Goal: Information Seeking & Learning: Learn about a topic

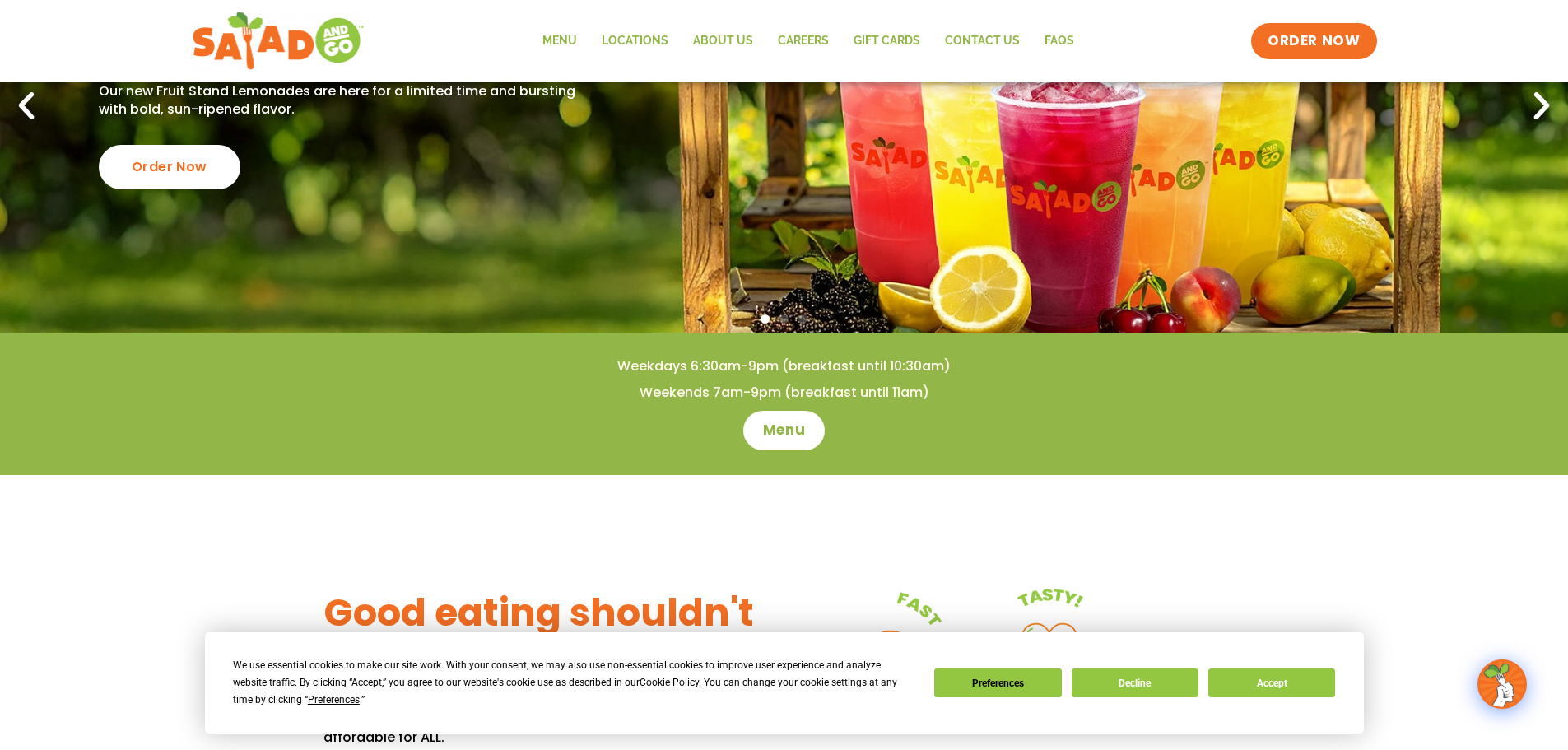
scroll to position [247, 0]
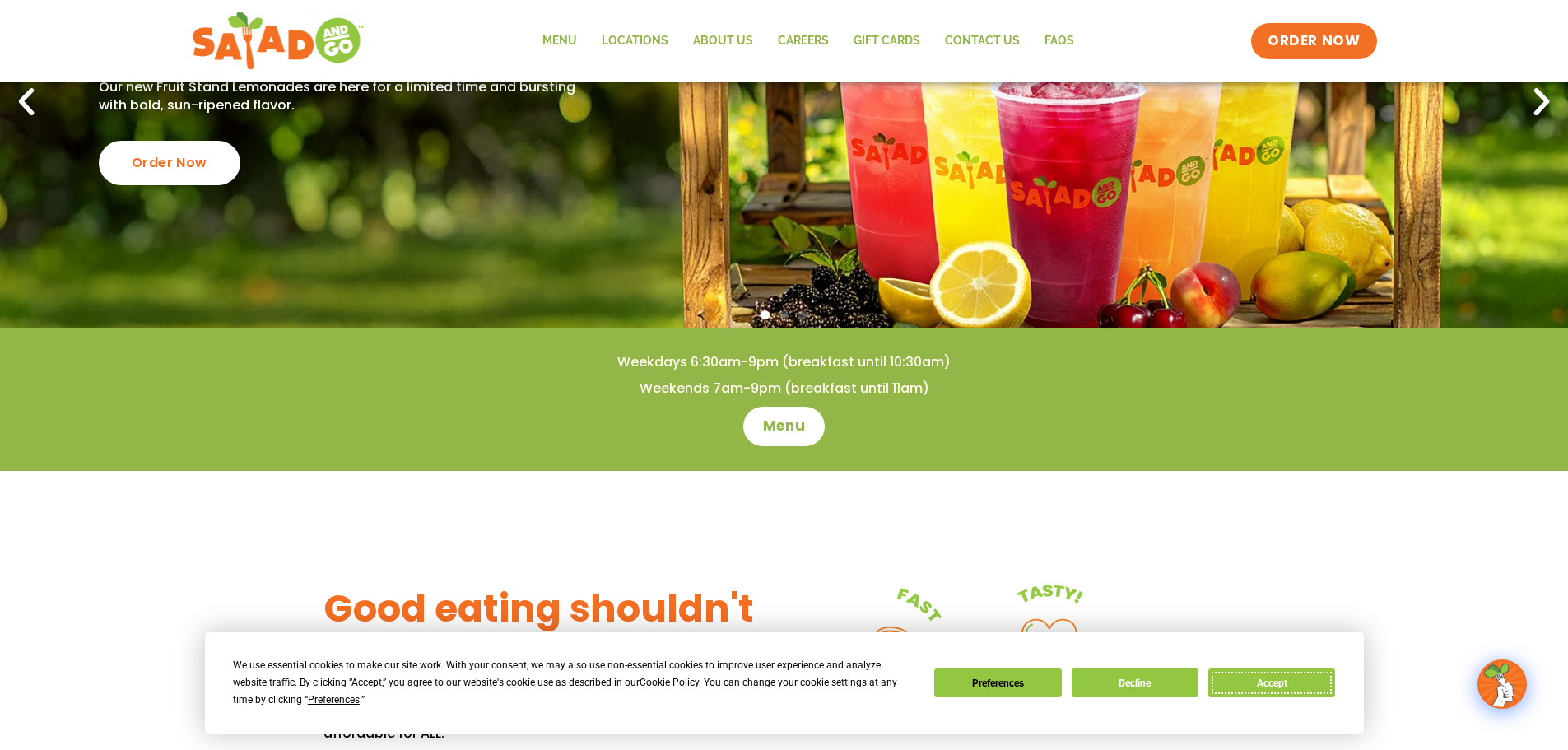
click at [1219, 681] on button "Accept" at bounding box center [1272, 682] width 127 height 29
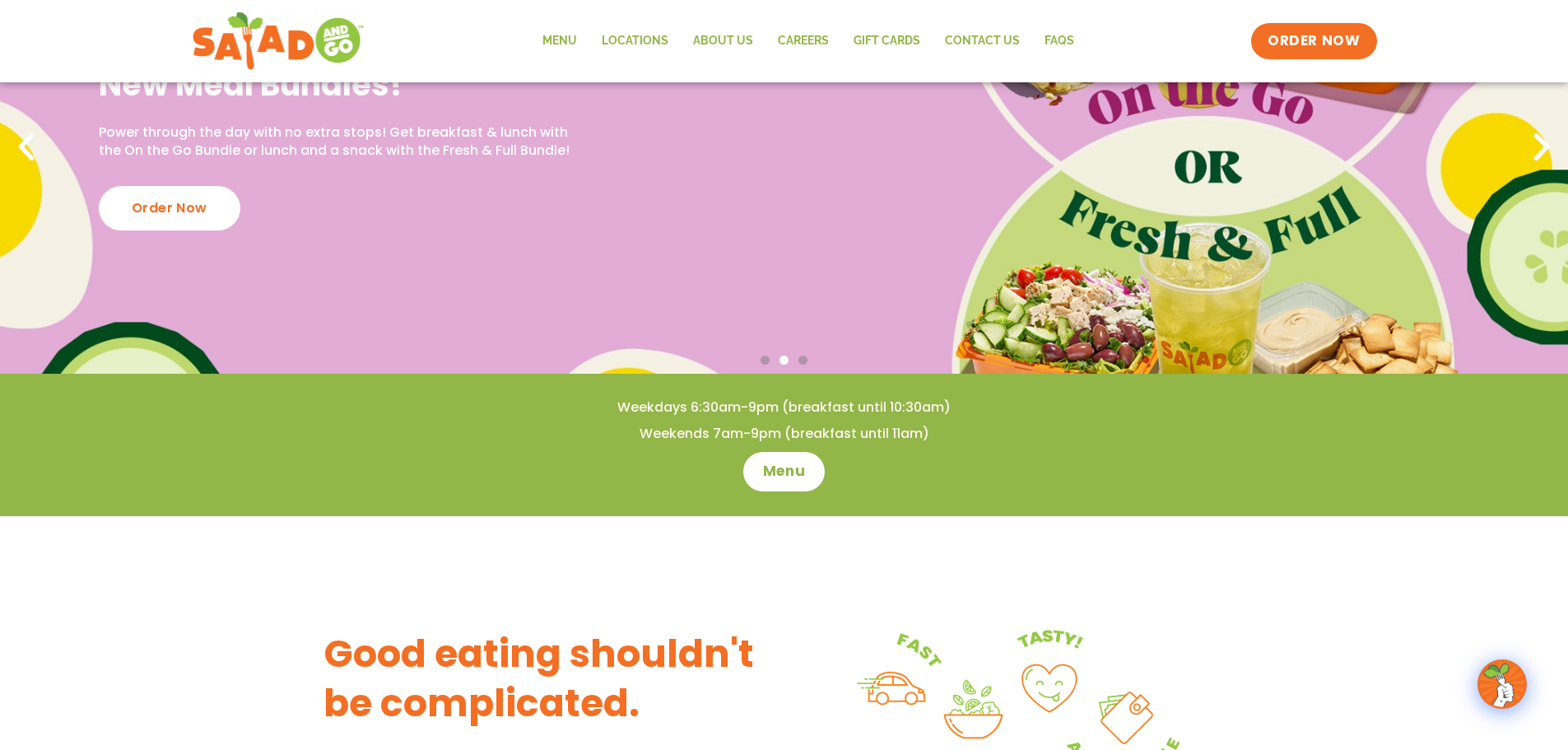
scroll to position [201, 0]
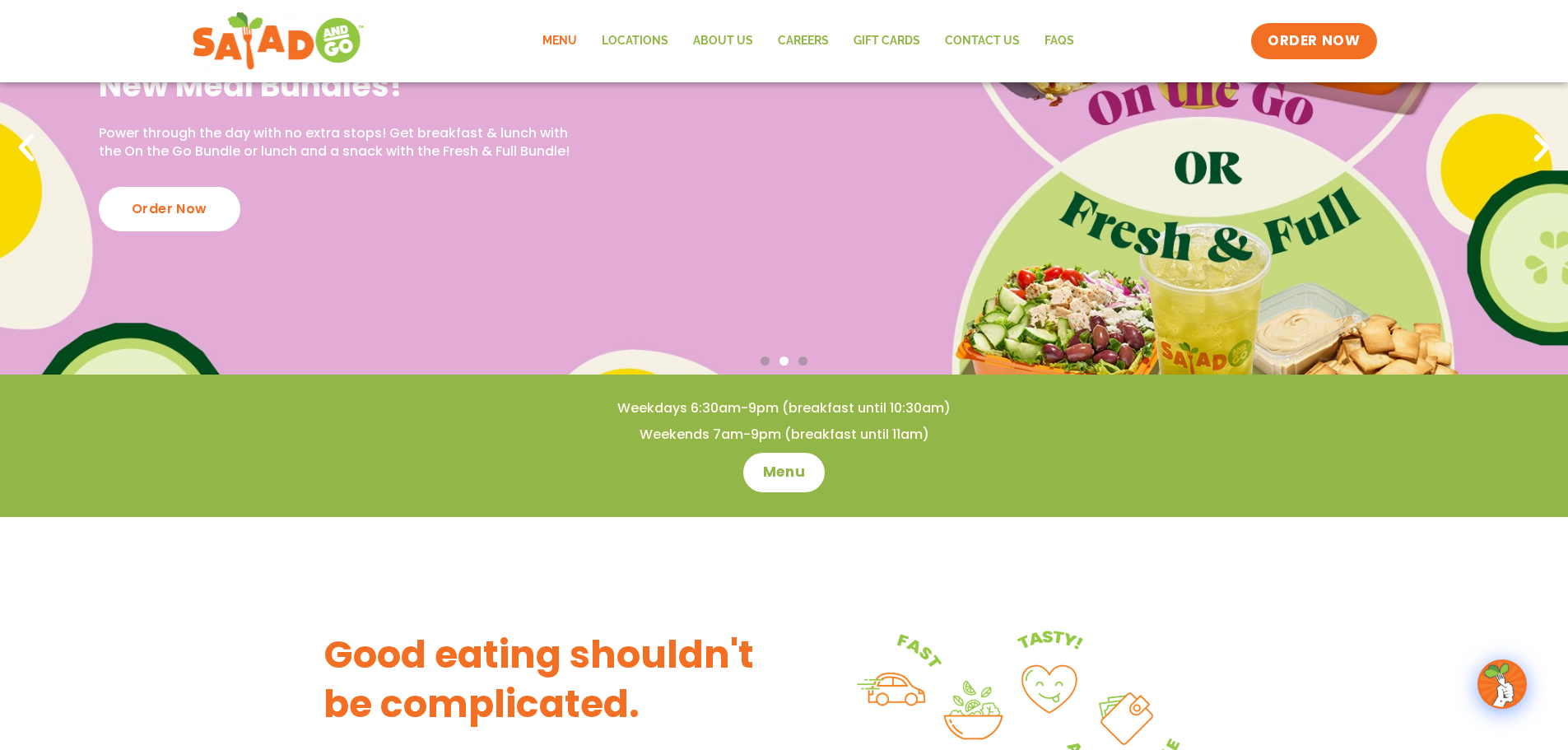
click at [558, 39] on link "Menu" at bounding box center [560, 41] width 60 height 38
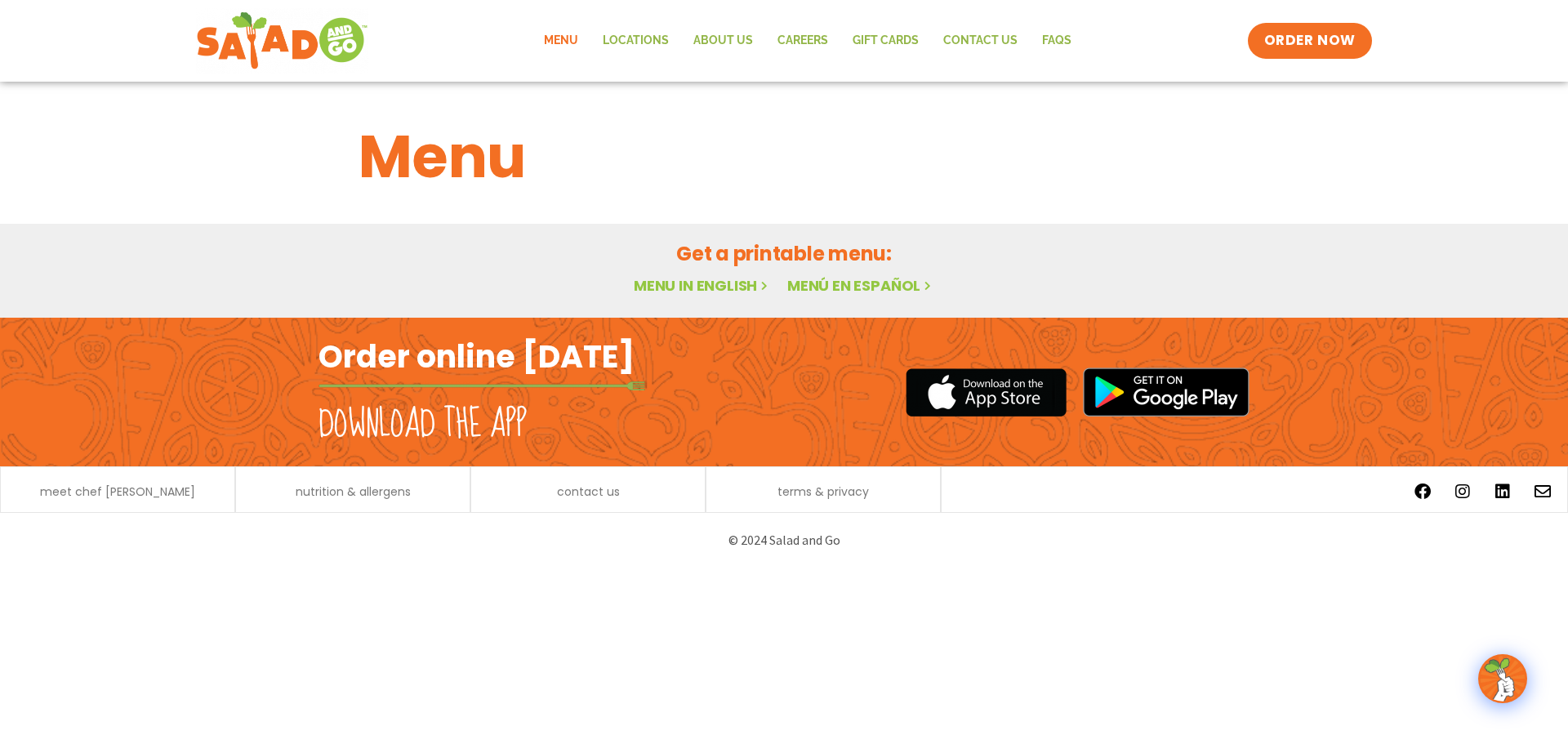
click at [690, 288] on link "Menu in English" at bounding box center [702, 285] width 137 height 21
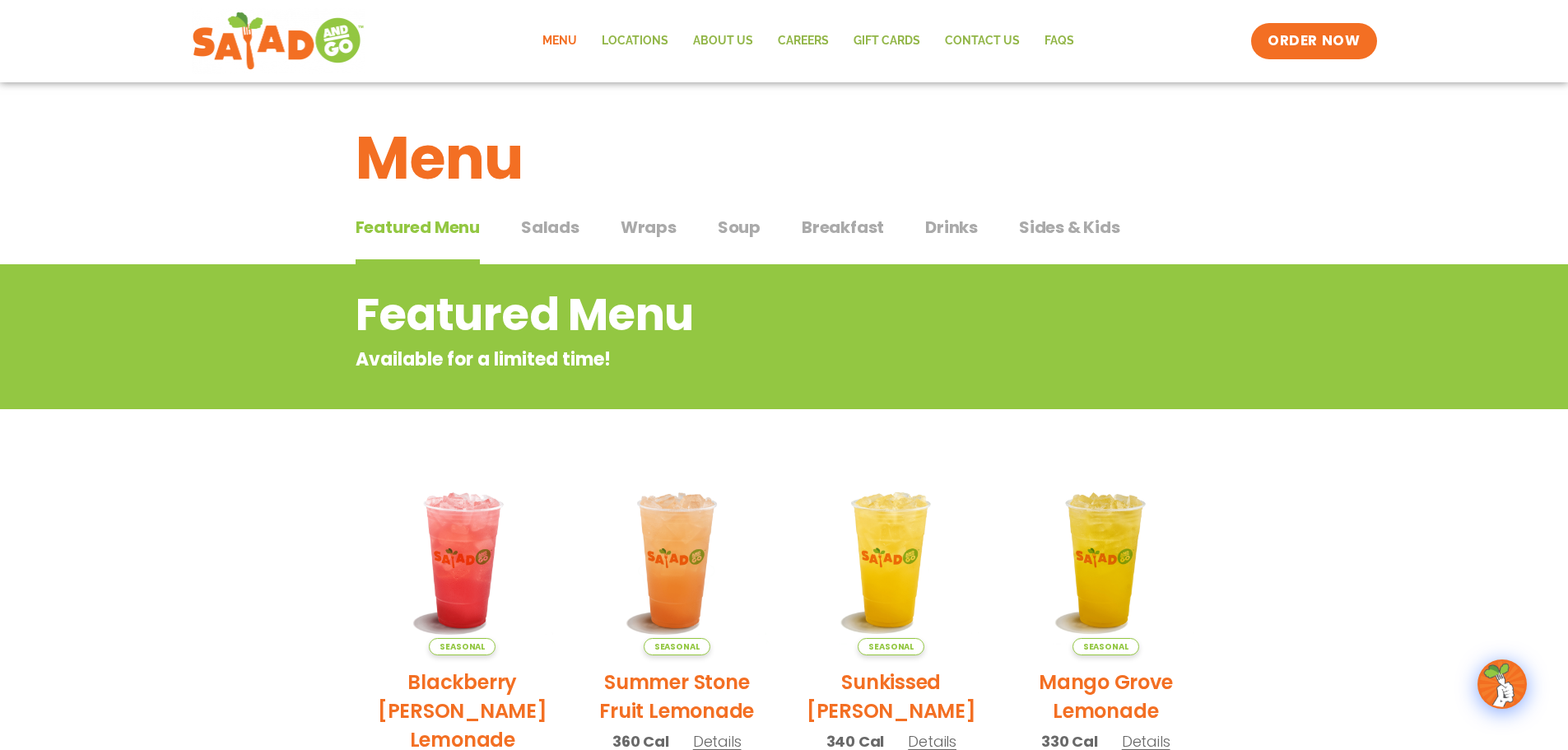
click at [566, 232] on span "Salads" at bounding box center [550, 226] width 59 height 25
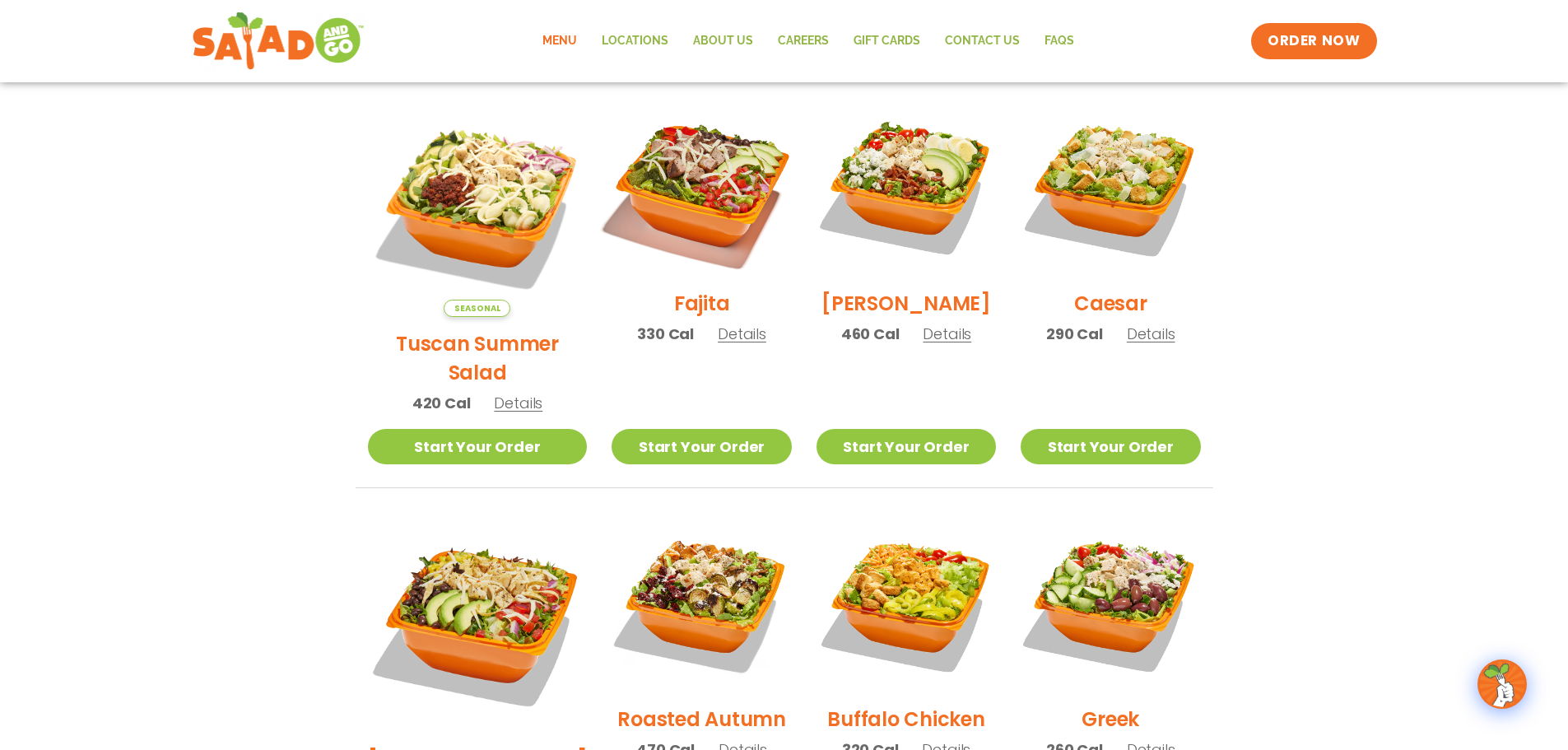
scroll to position [494, 0]
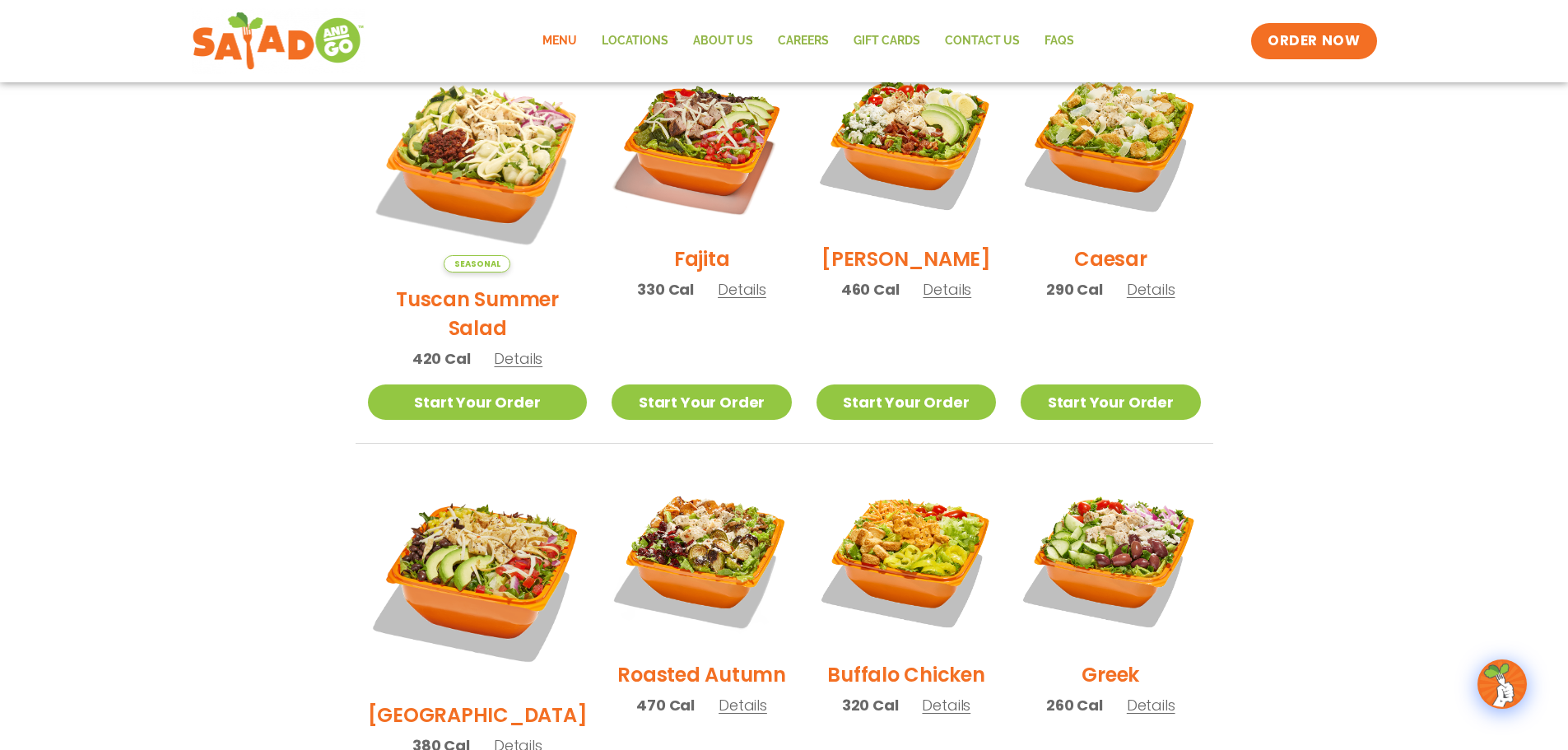
click at [488, 144] on img at bounding box center [477, 162] width 220 height 220
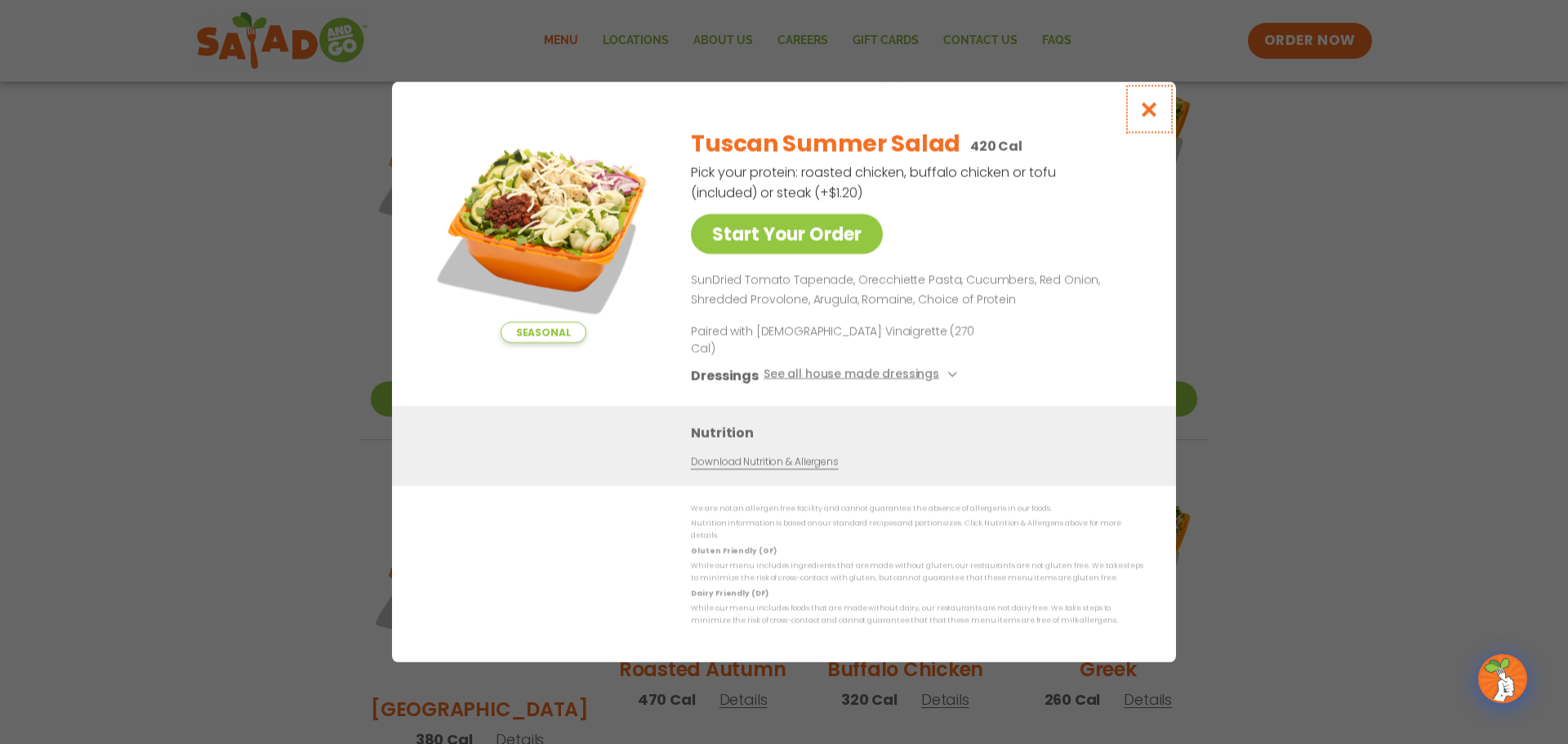
click at [1154, 117] on icon "Close modal" at bounding box center [1149, 108] width 21 height 17
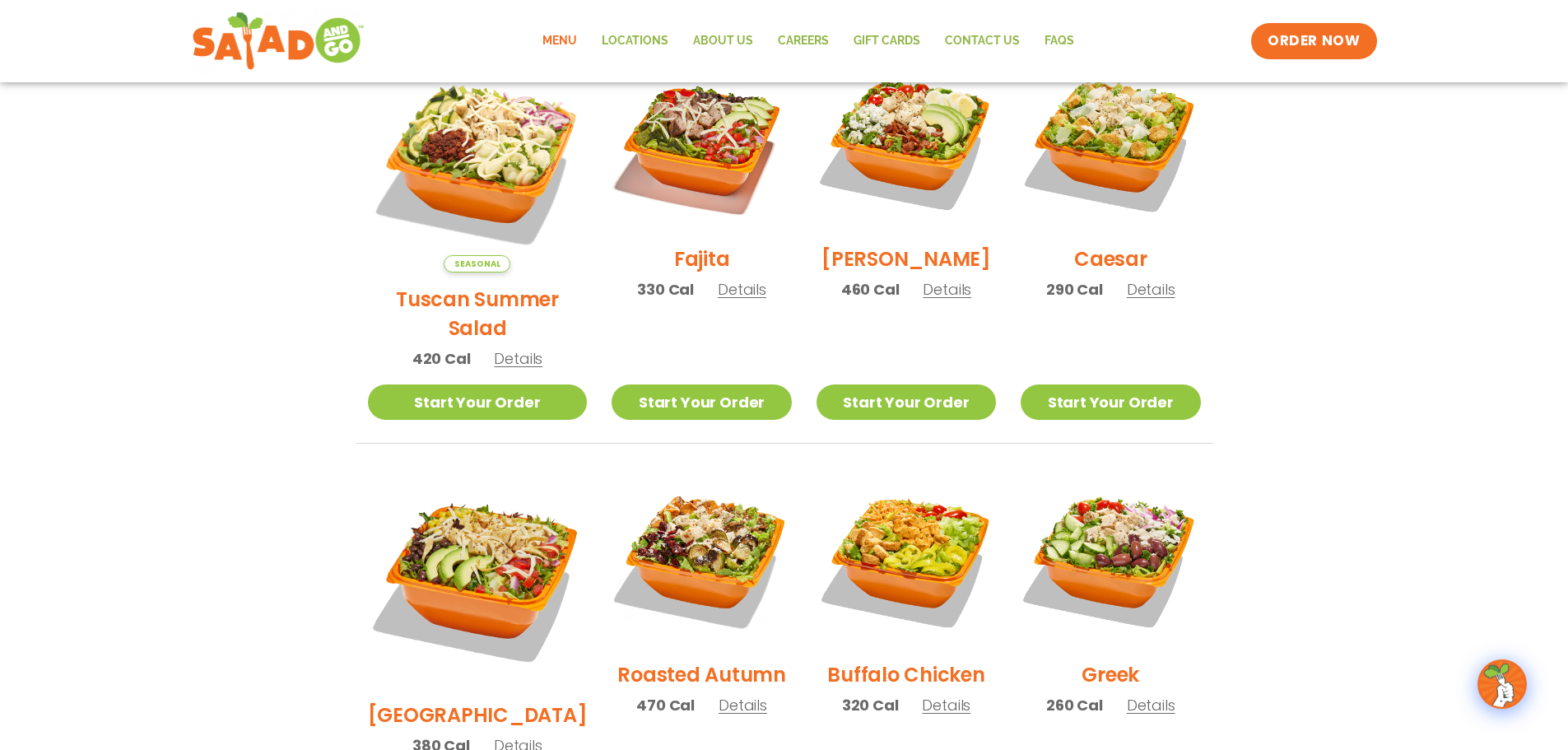
scroll to position [411, 0]
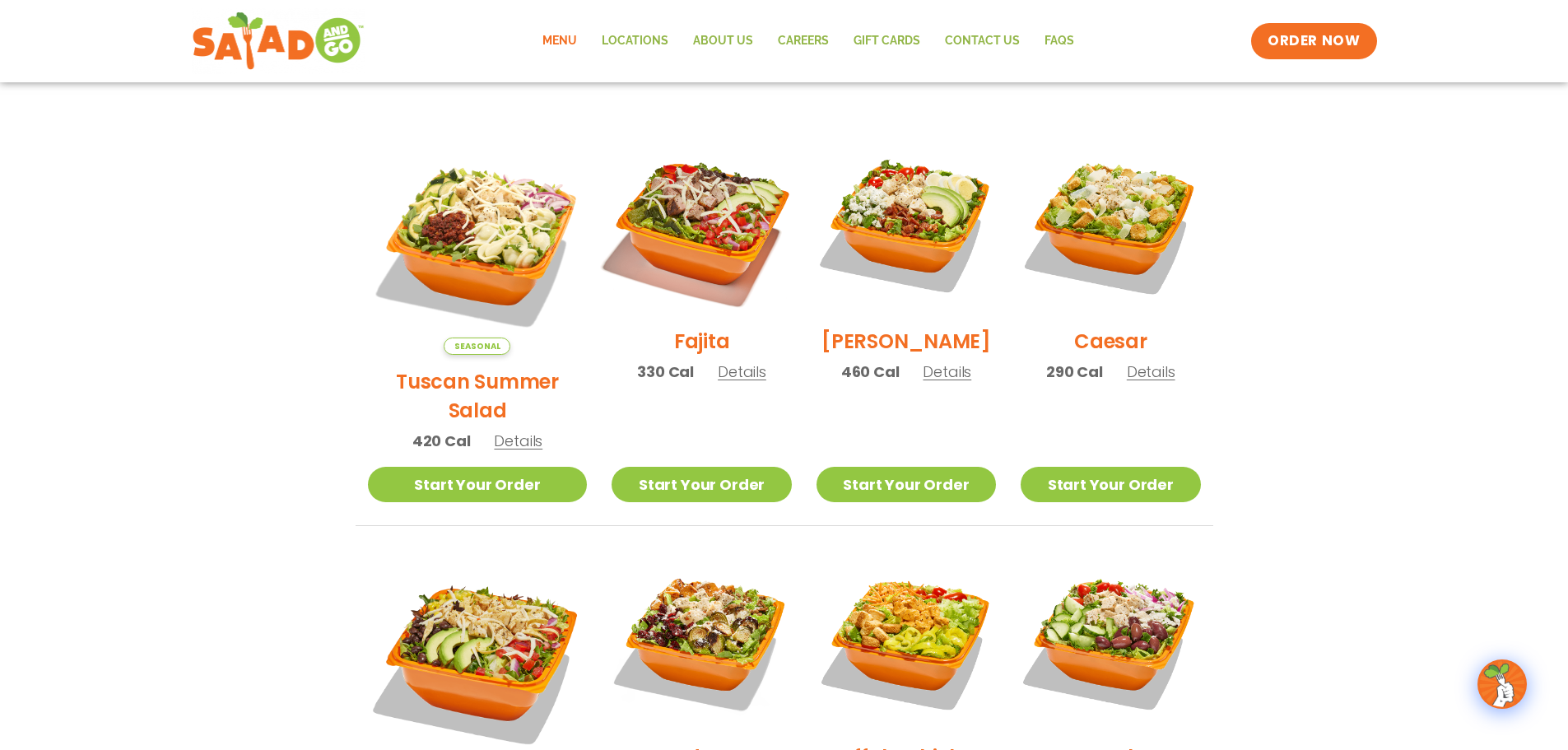
click at [652, 232] on img at bounding box center [702, 225] width 211 height 211
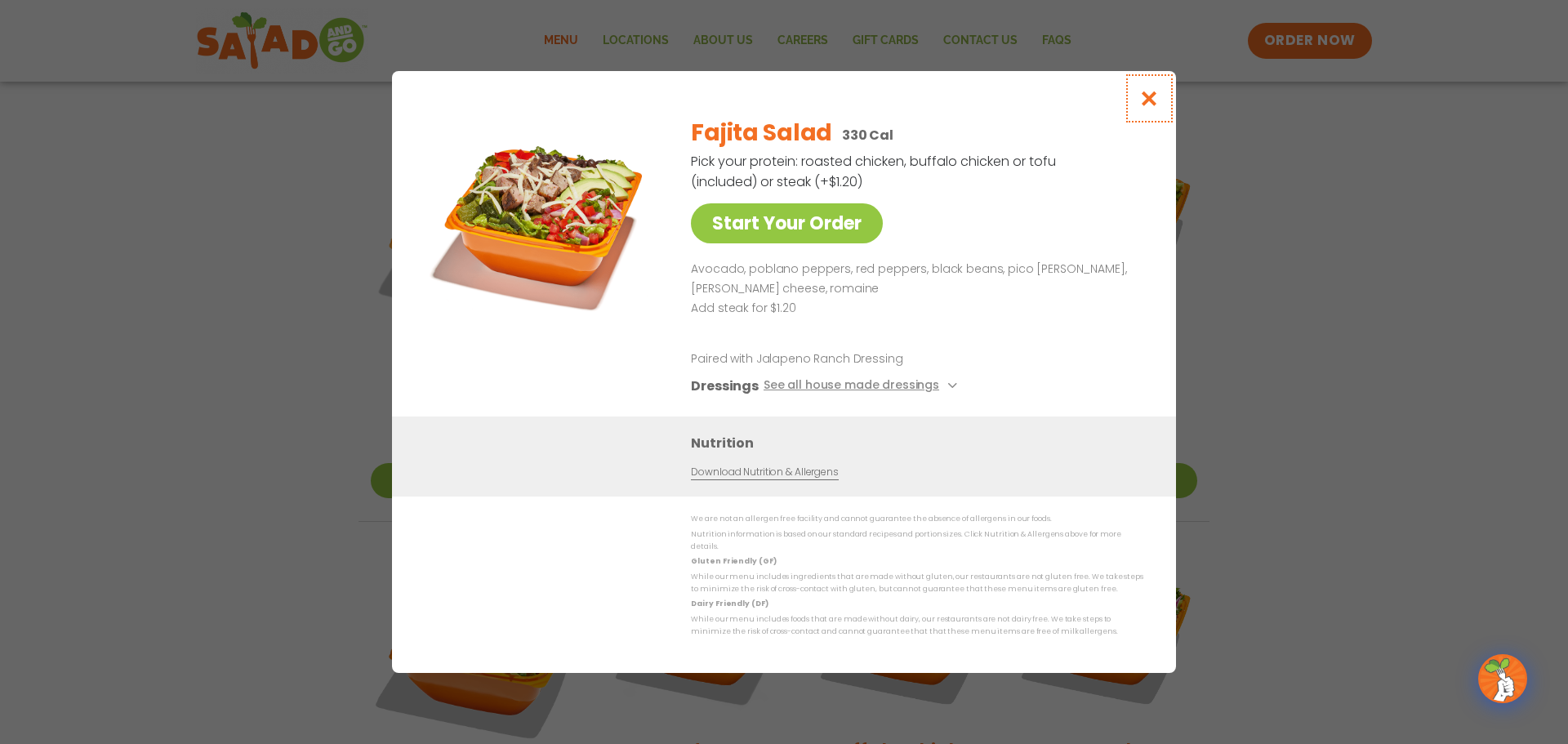
click at [1152, 107] on icon "Close modal" at bounding box center [1149, 98] width 21 height 17
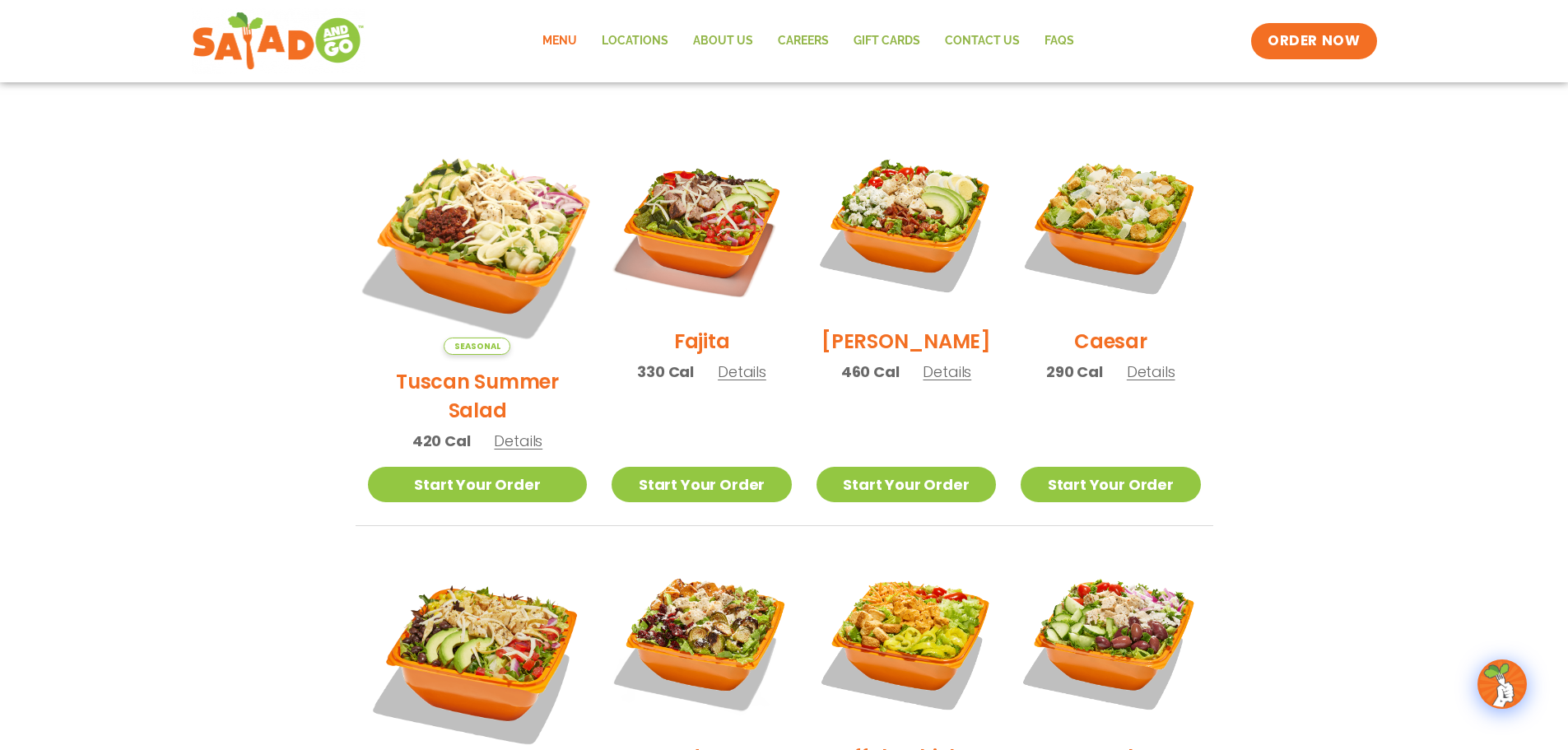
click at [440, 225] on img at bounding box center [476, 244] width 257 height 257
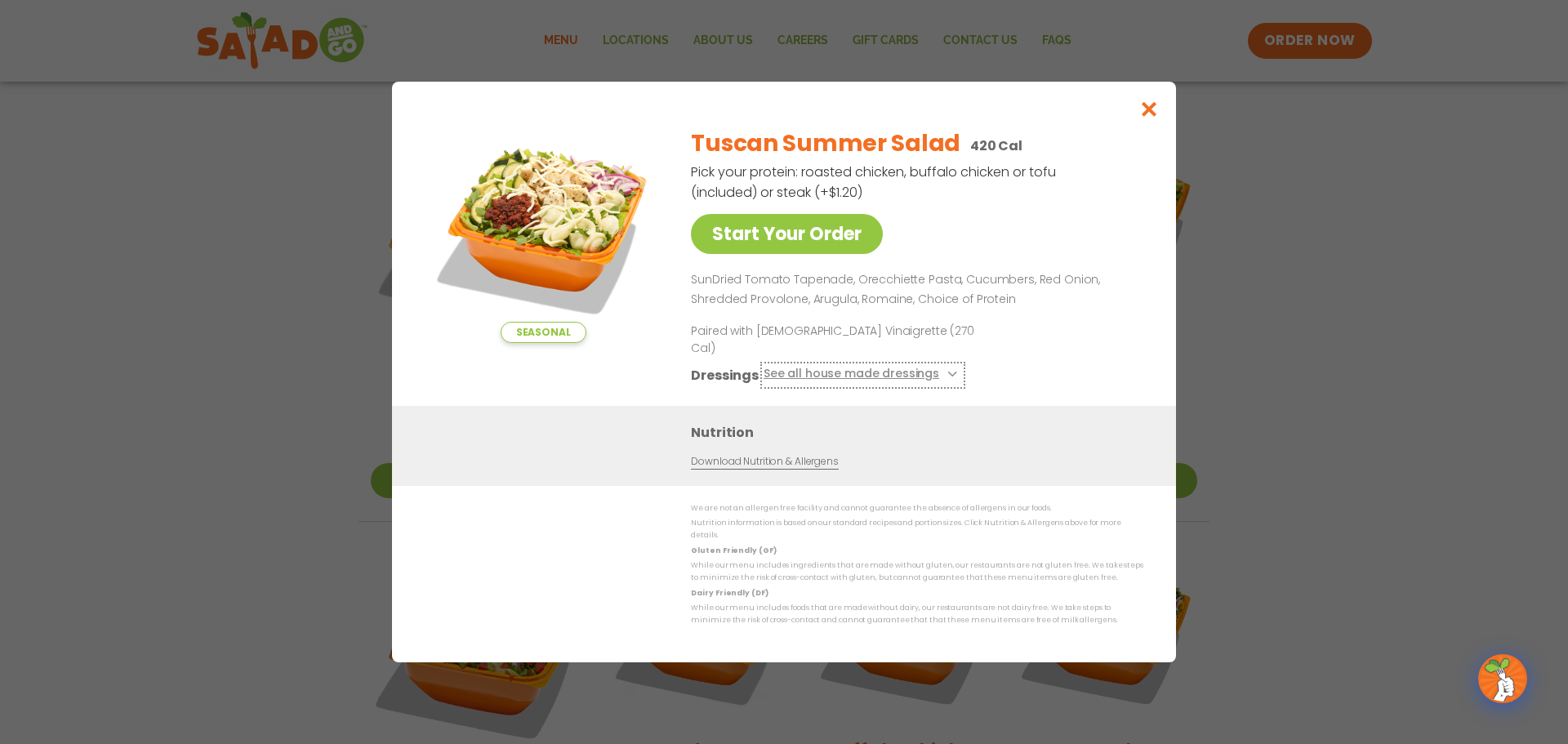
click at [915, 373] on button "See all house made dressings" at bounding box center [862, 374] width 198 height 21
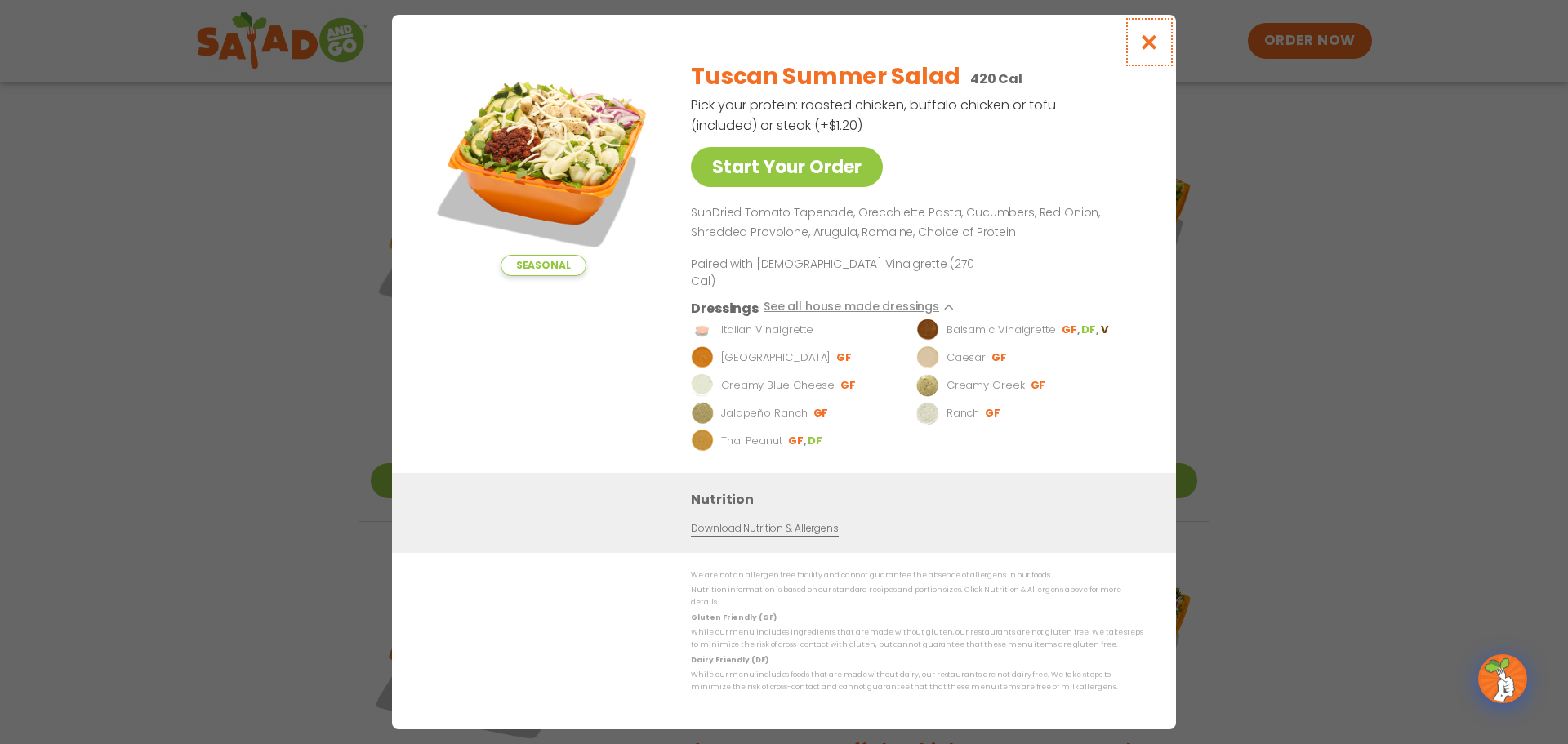
click at [1151, 50] on icon "Close modal" at bounding box center [1149, 41] width 21 height 17
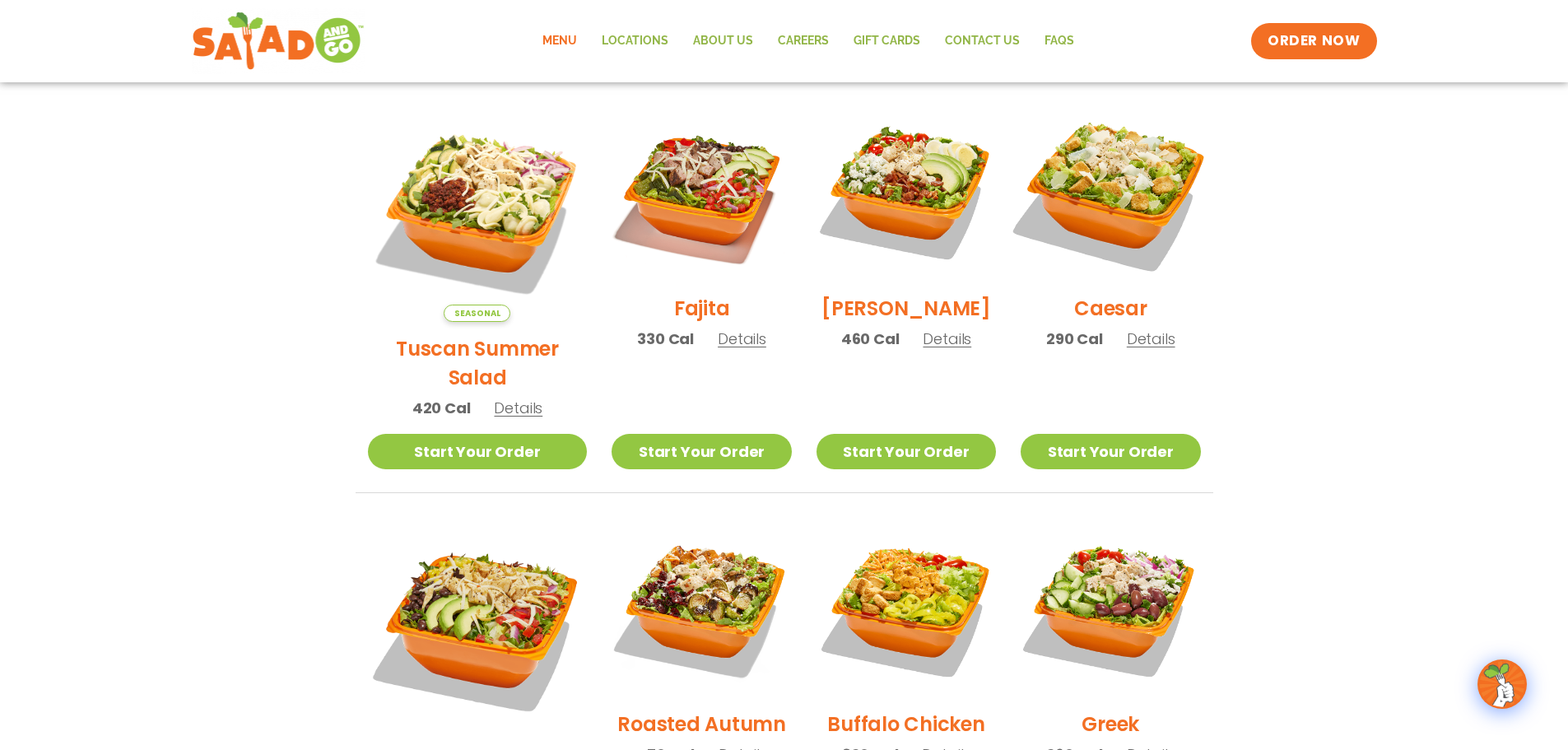
scroll to position [494, 0]
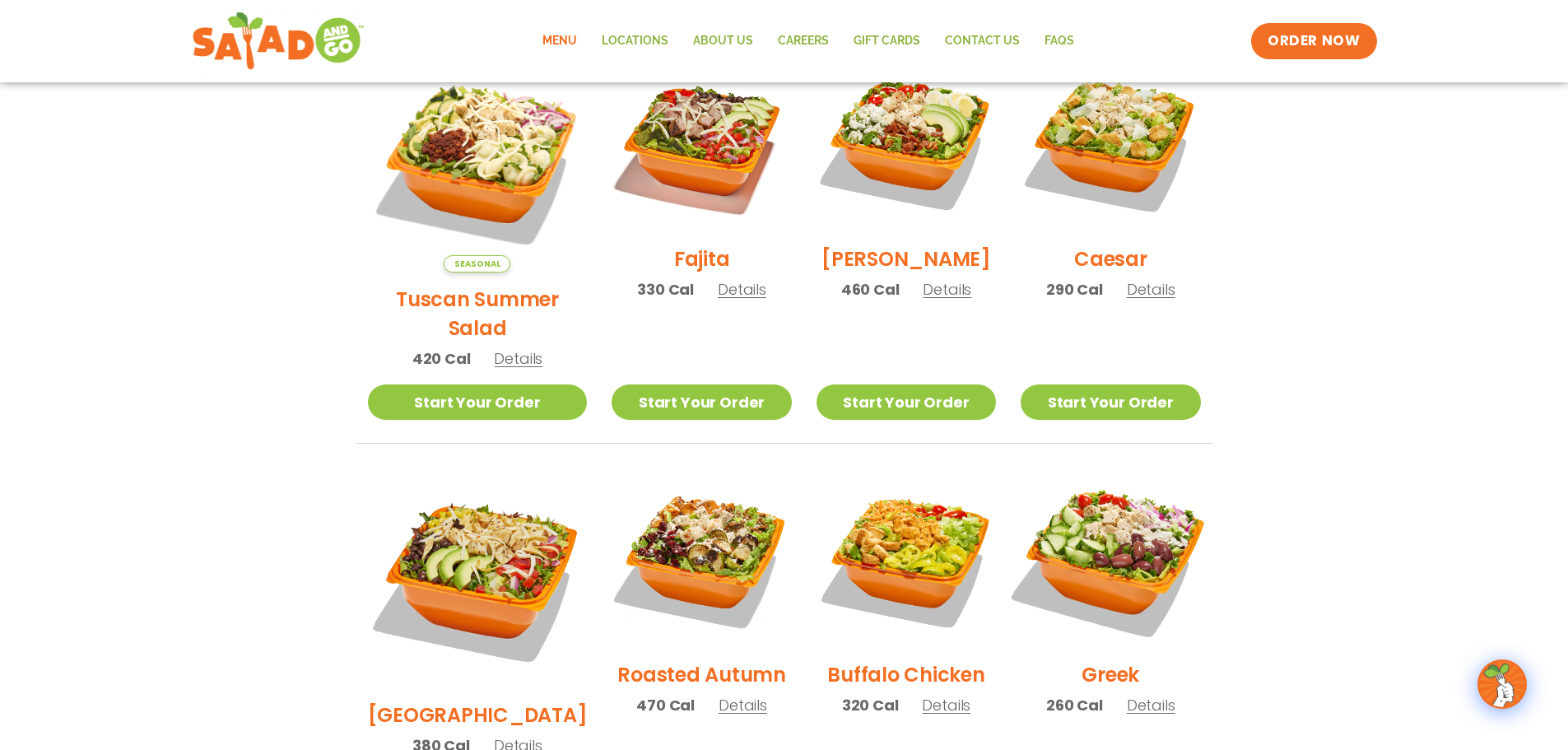
click at [1095, 519] on img at bounding box center [1111, 558] width 211 height 211
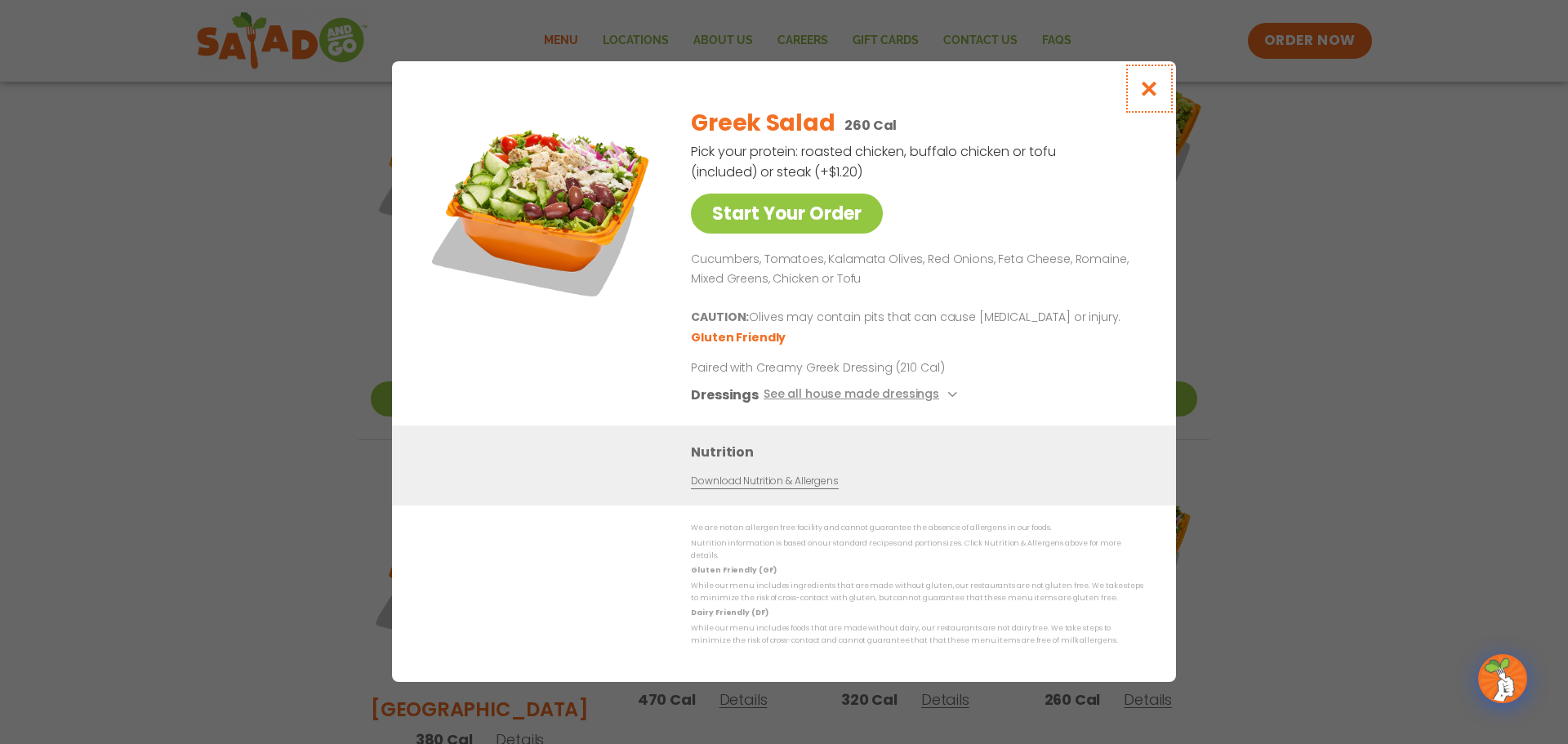
click at [1139, 94] on button "Close modal" at bounding box center [1149, 89] width 53 height 55
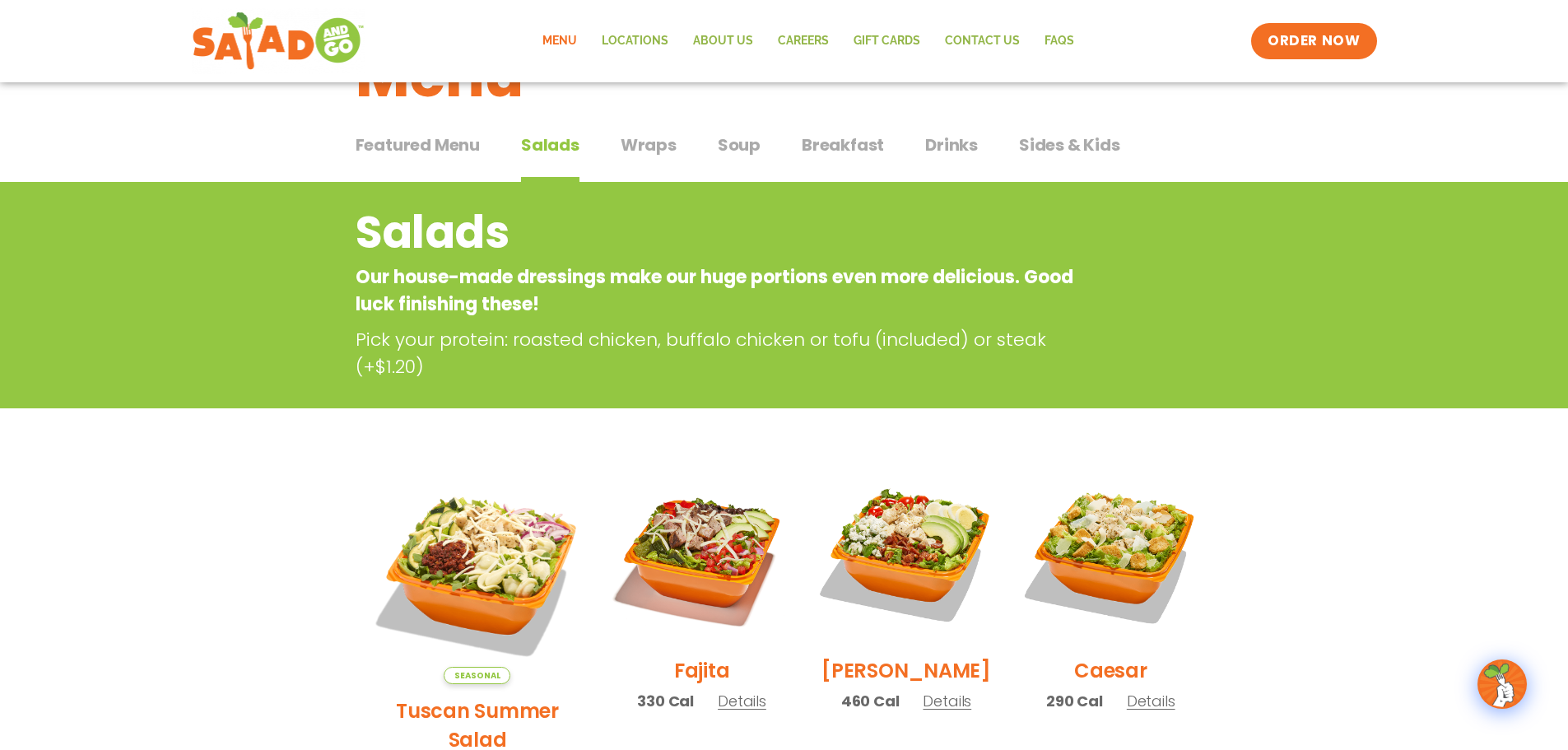
scroll to position [0, 0]
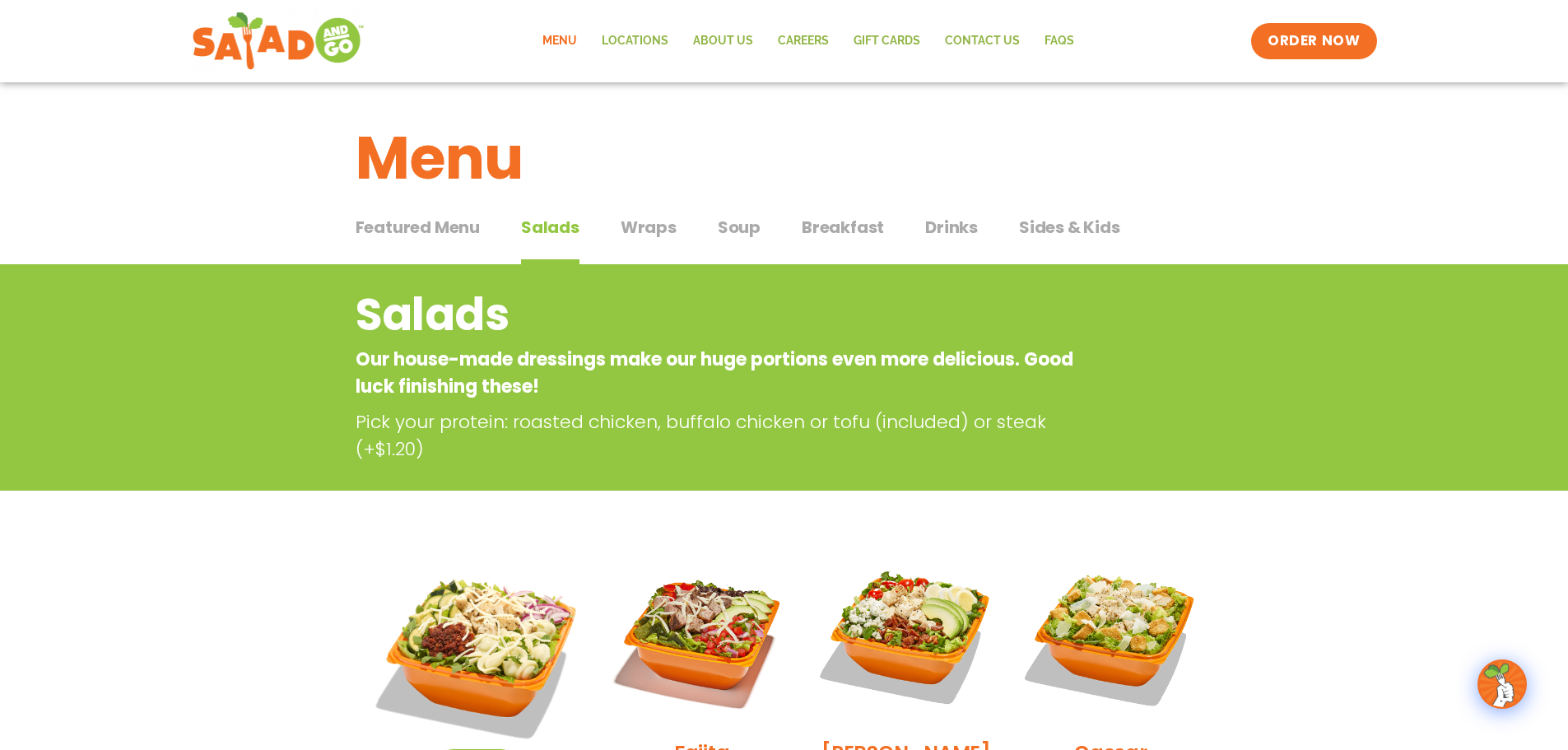
click at [656, 219] on span "Wraps" at bounding box center [649, 226] width 56 height 25
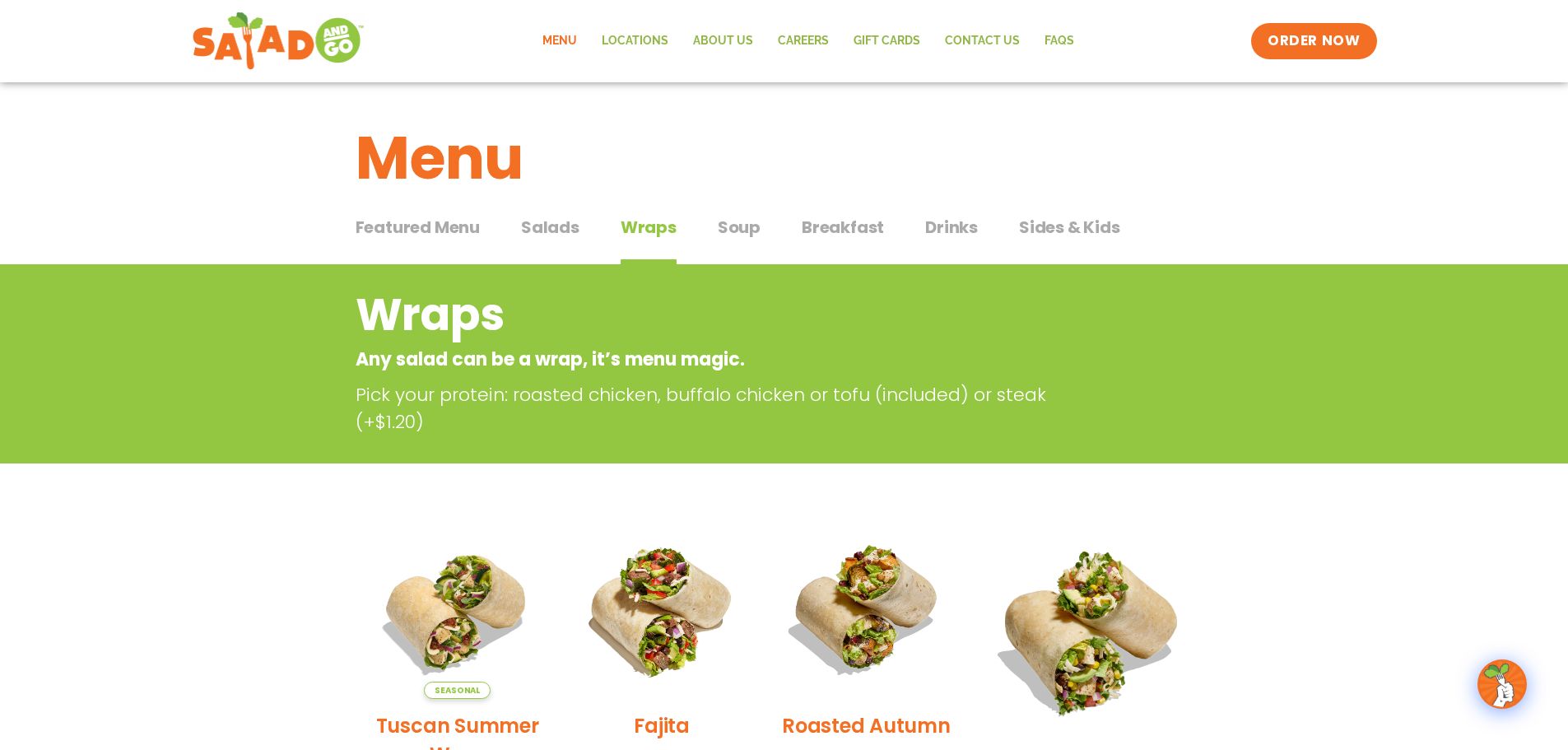
click at [733, 237] on span "Soup" at bounding box center [739, 226] width 43 height 25
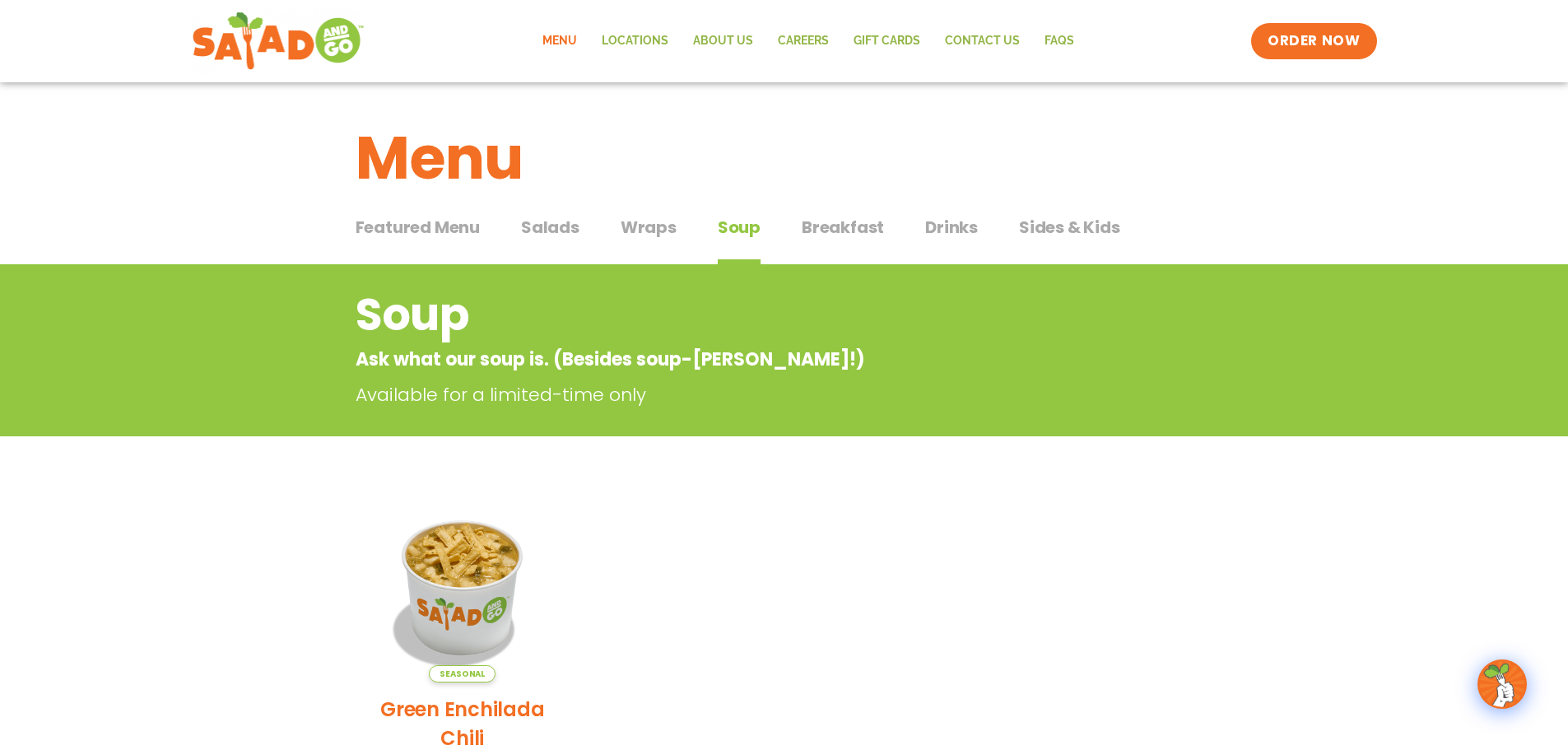
click at [809, 228] on span "Breakfast" at bounding box center [843, 226] width 82 height 25
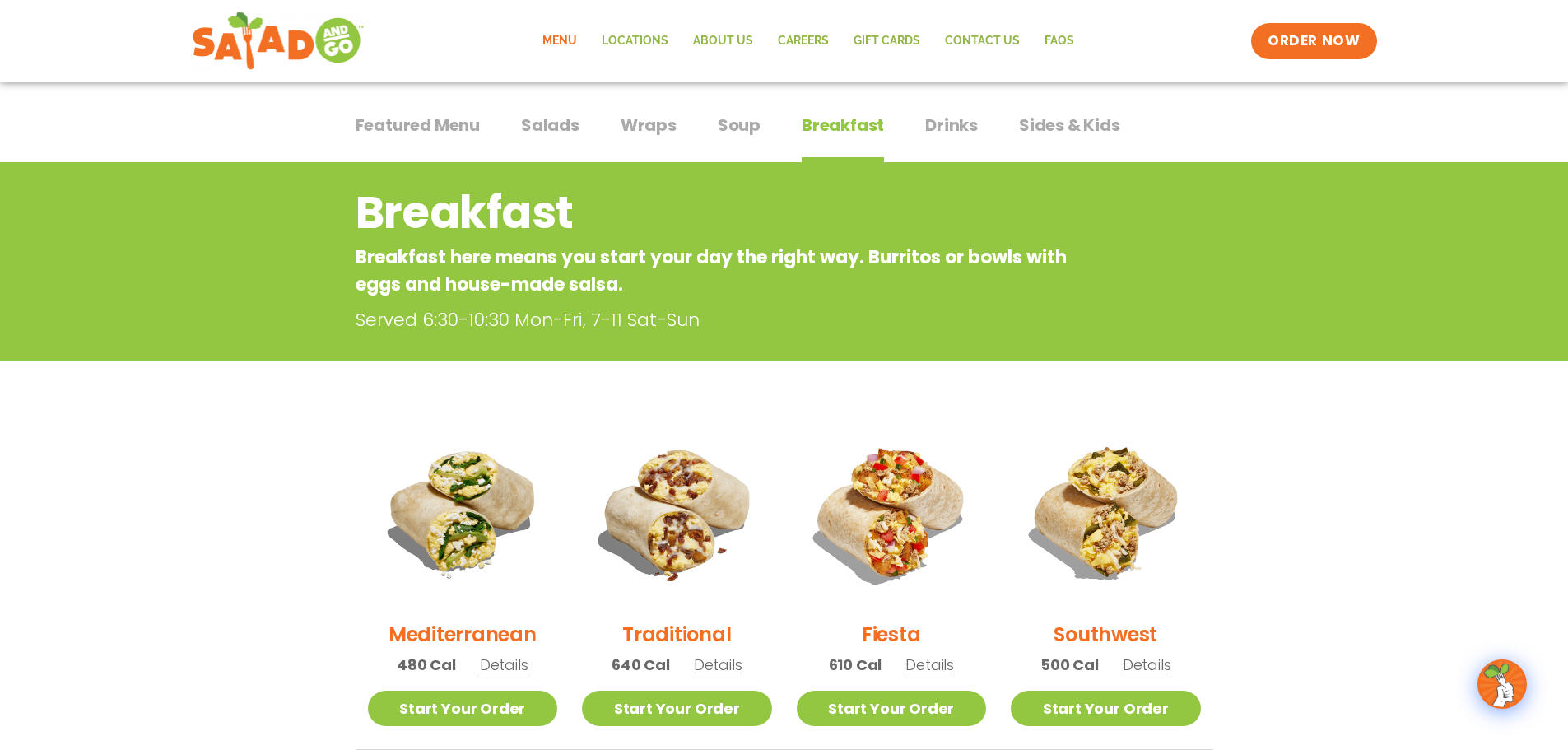
scroll to position [82, 0]
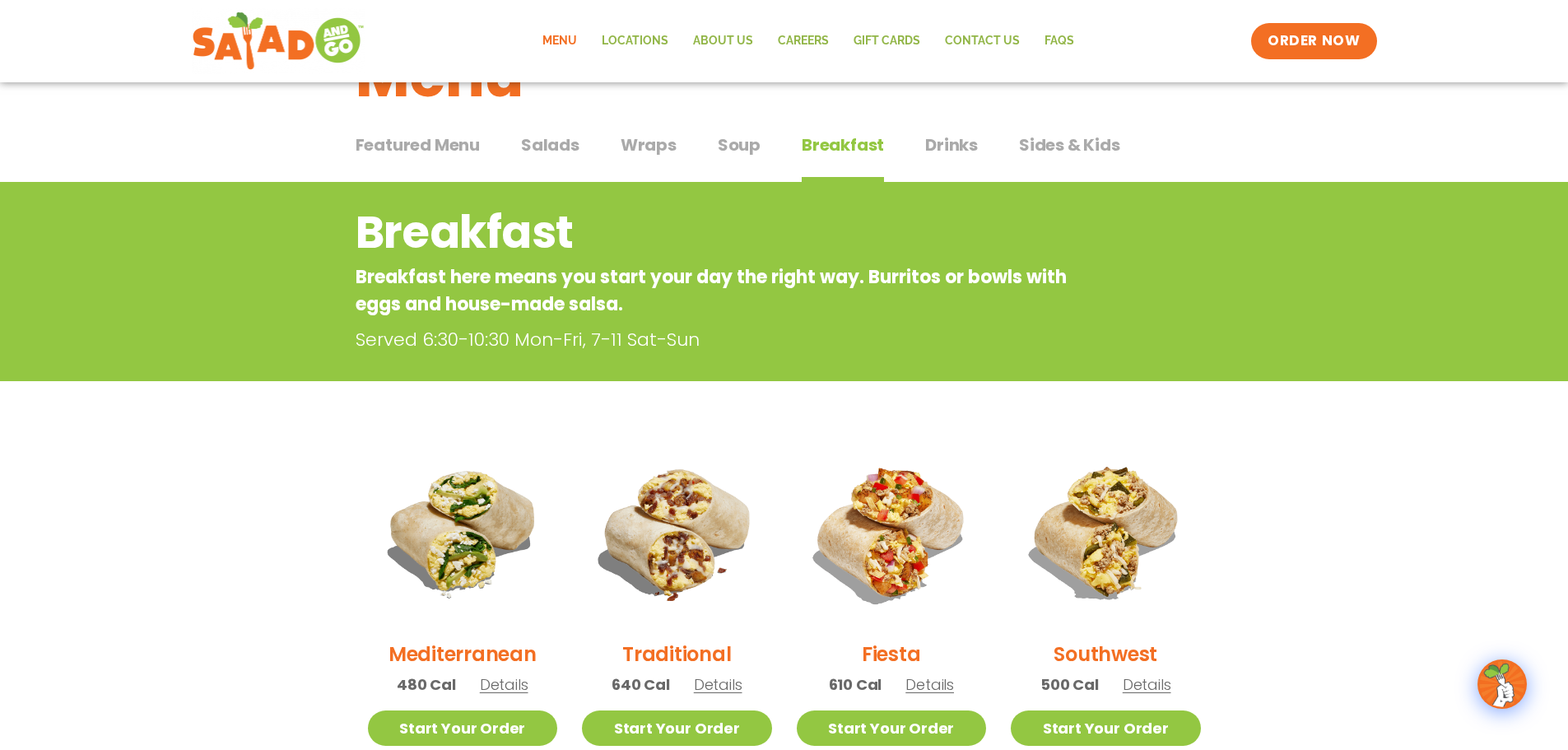
click at [968, 147] on span "Drinks" at bounding box center [951, 144] width 53 height 25
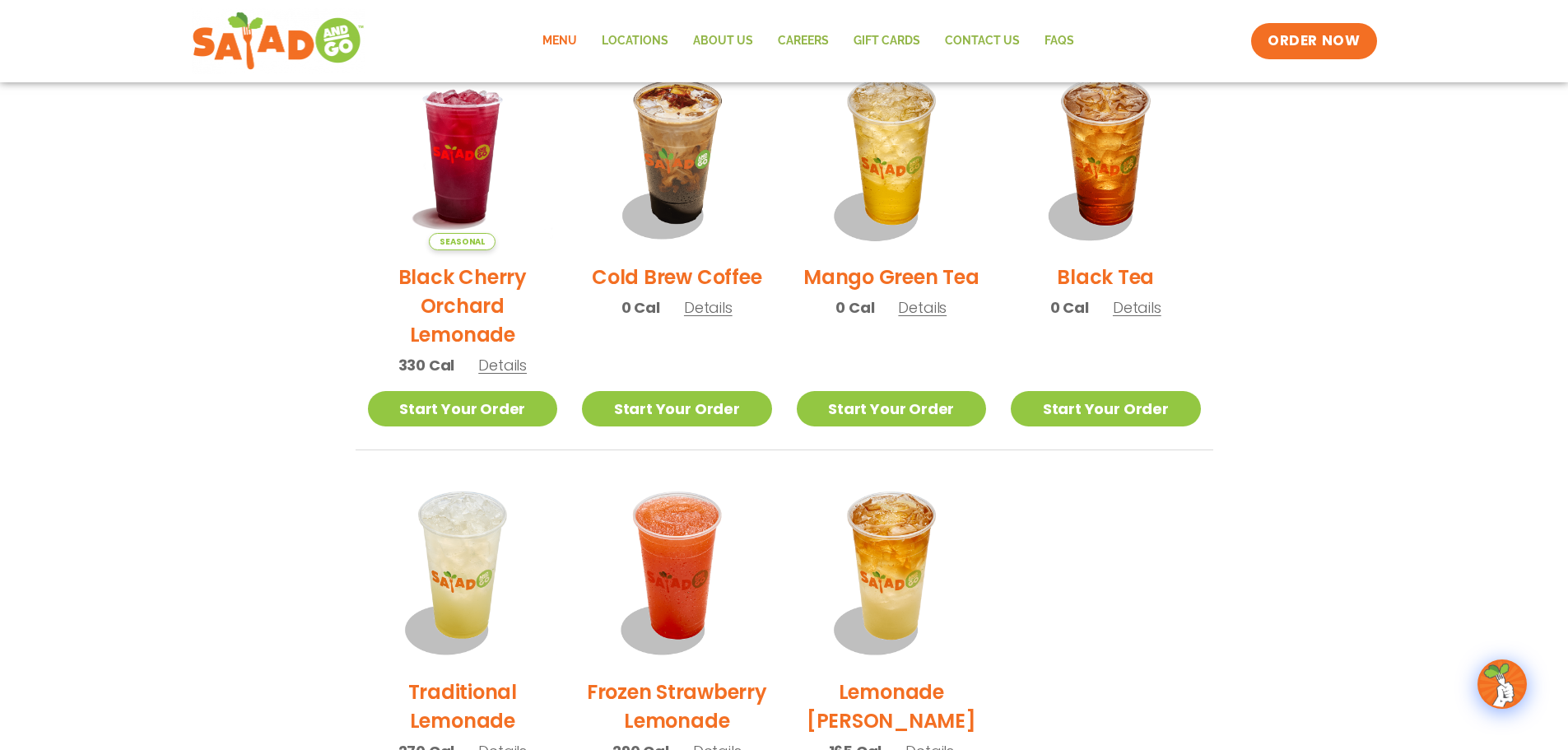
scroll to position [659, 0]
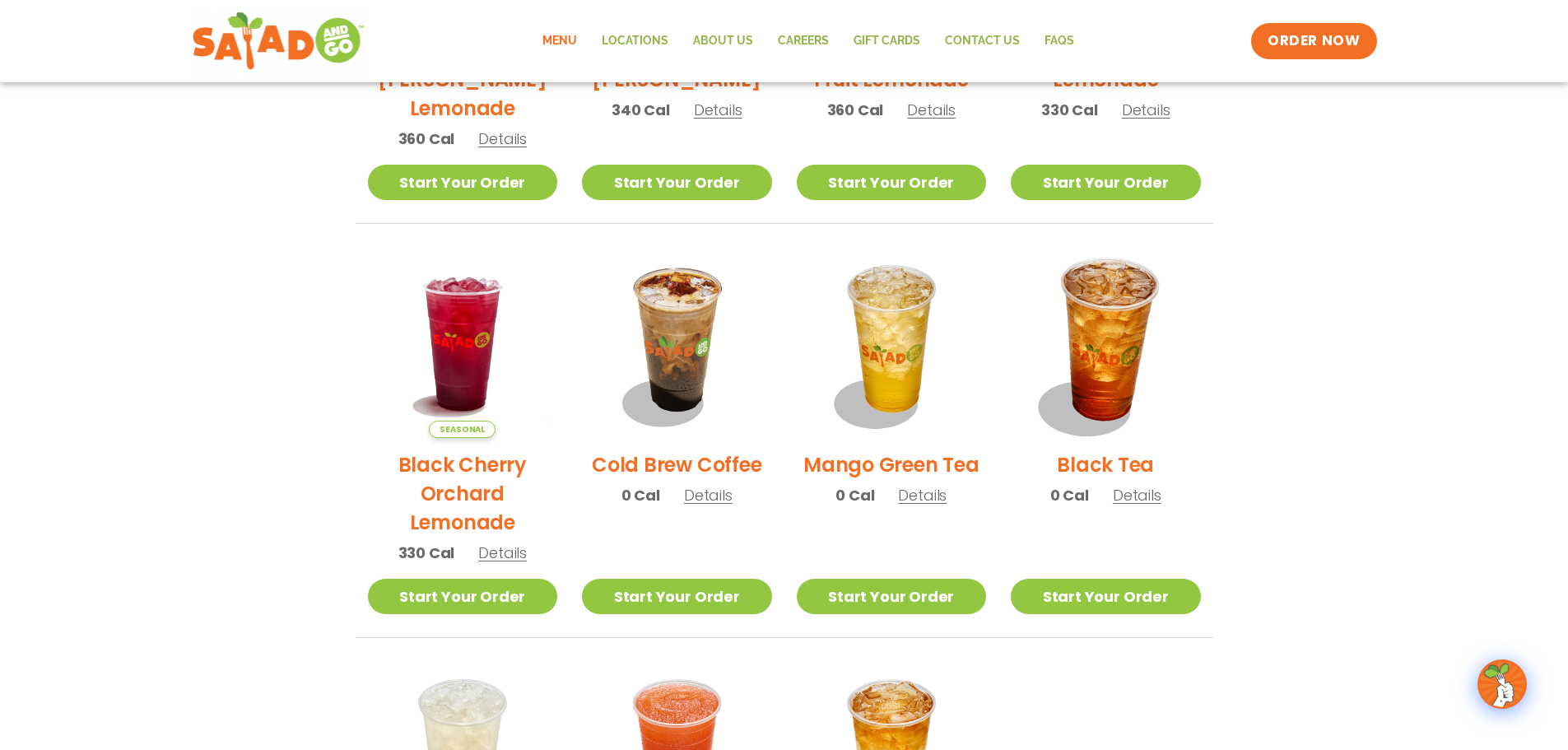
click at [1091, 360] on img at bounding box center [1106, 343] width 224 height 224
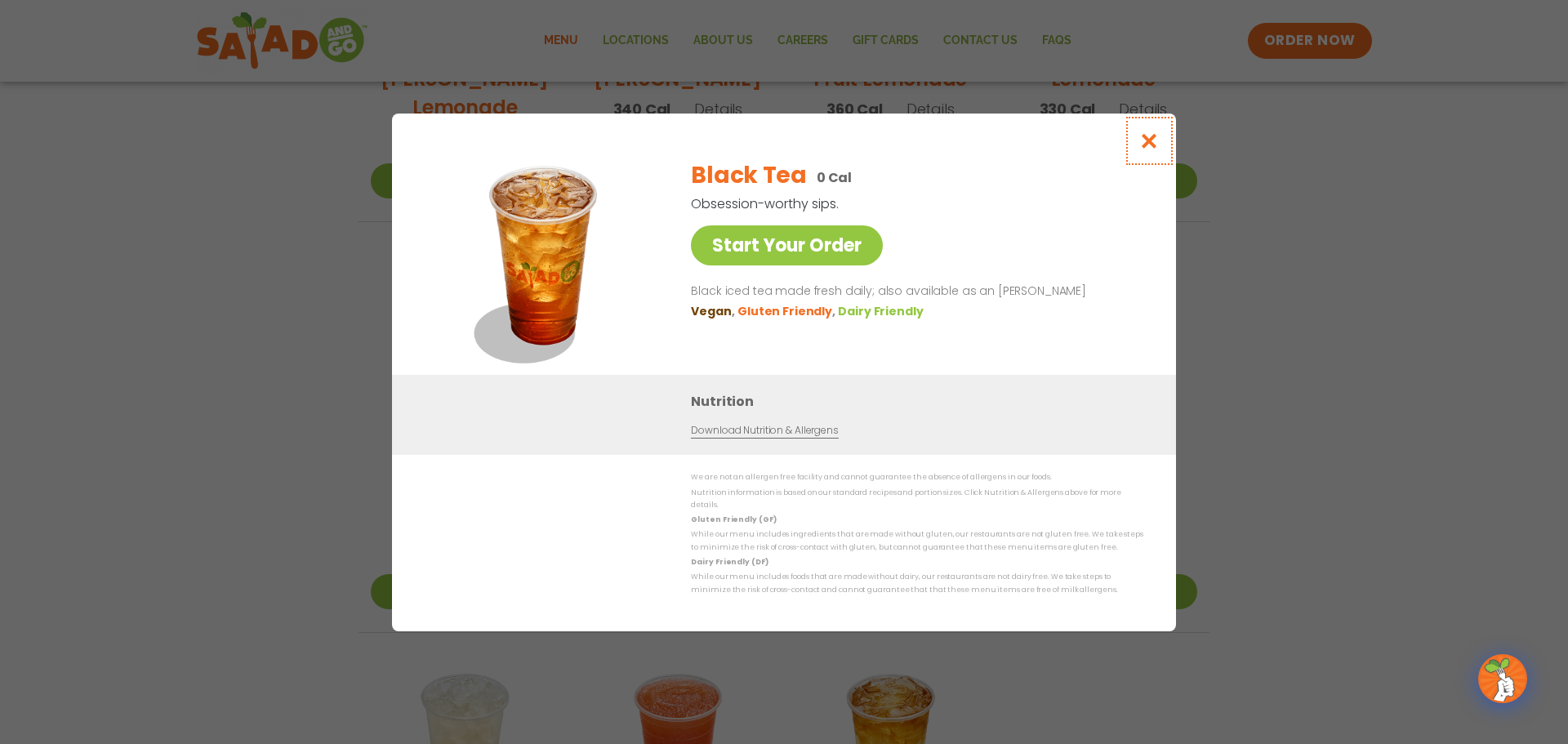
click at [1150, 150] on icon "Close modal" at bounding box center [1149, 140] width 21 height 17
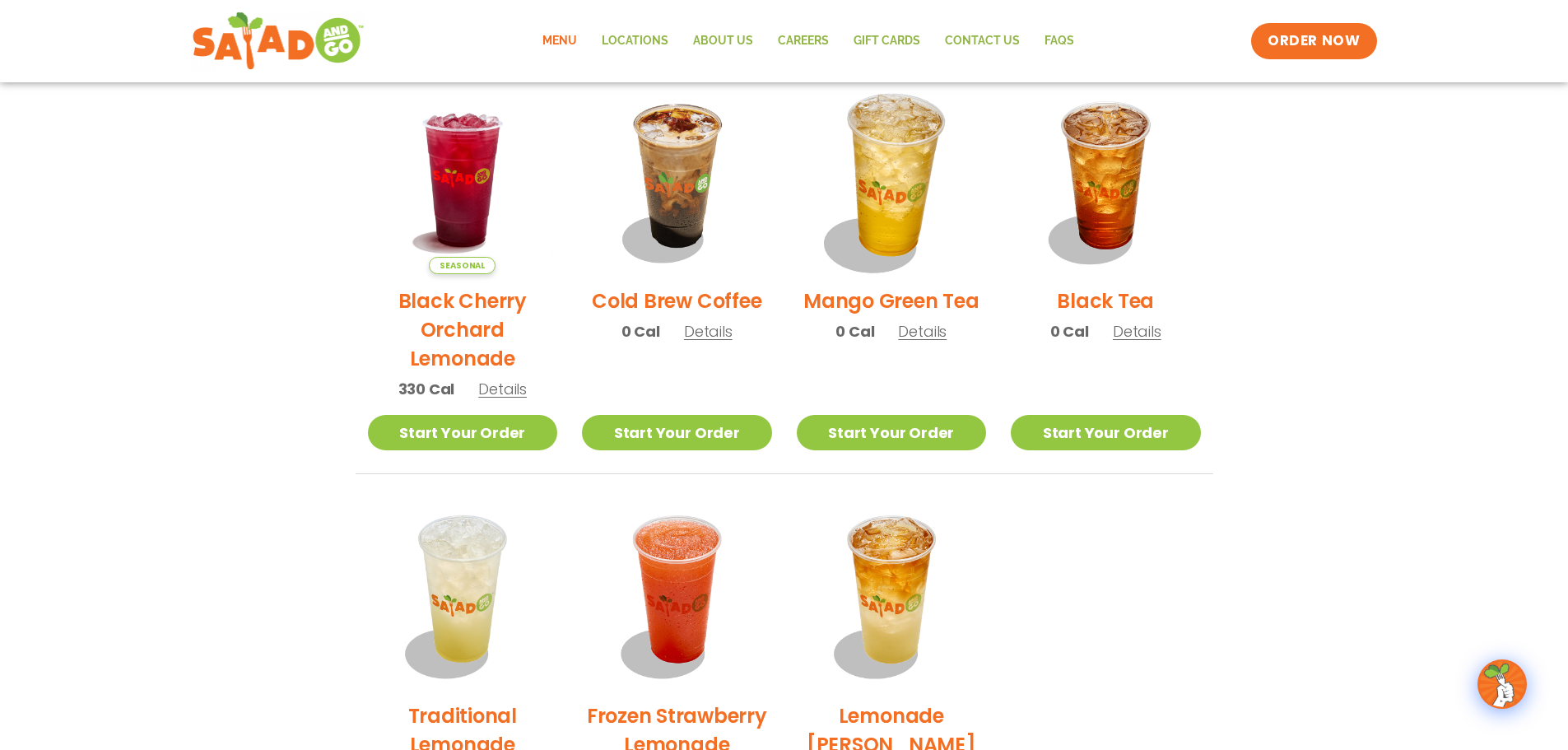
scroll to position [824, 0]
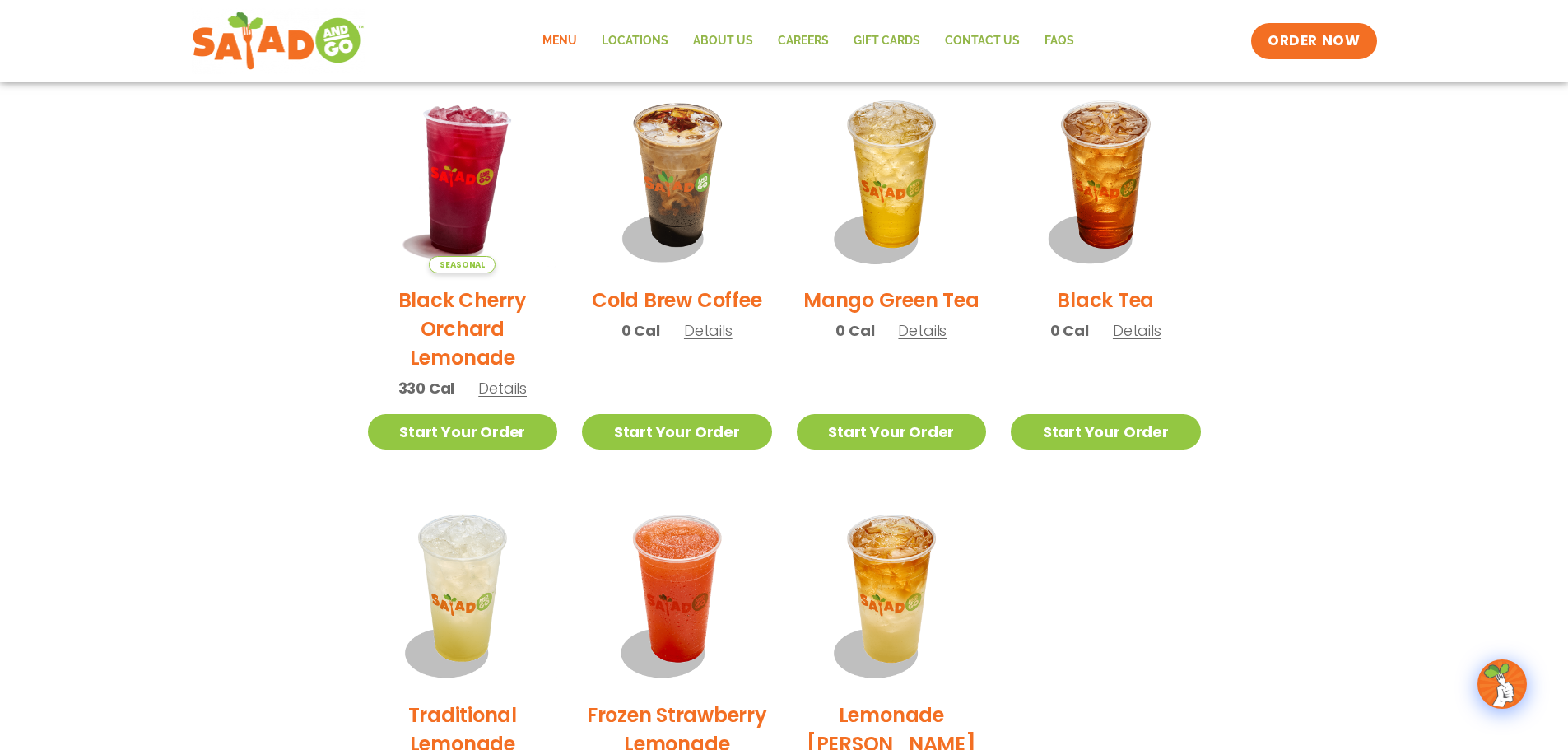
click at [422, 149] on img at bounding box center [462, 178] width 224 height 224
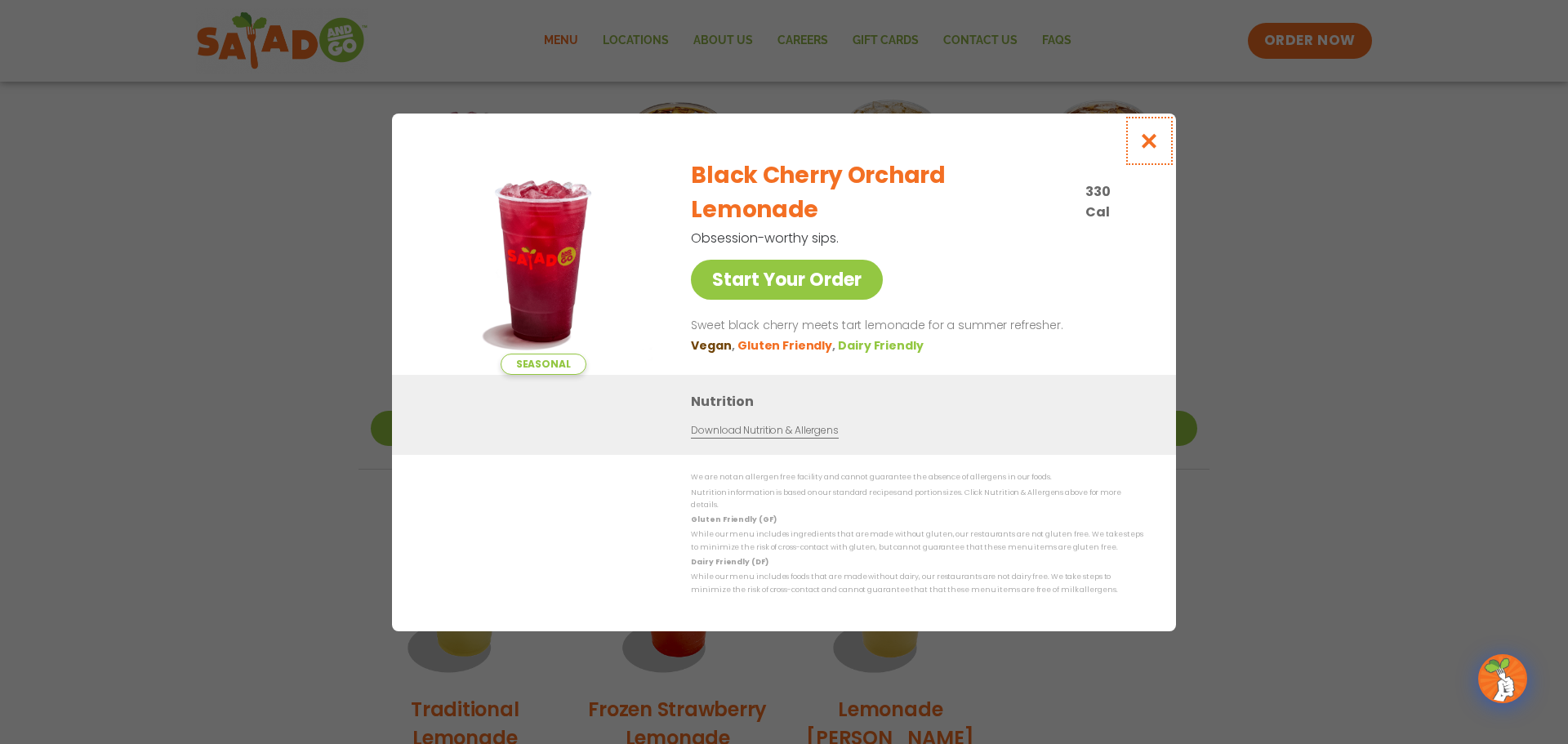
click at [1146, 146] on icon "Close modal" at bounding box center [1149, 140] width 21 height 17
